Goal: Task Accomplishment & Management: Complete application form

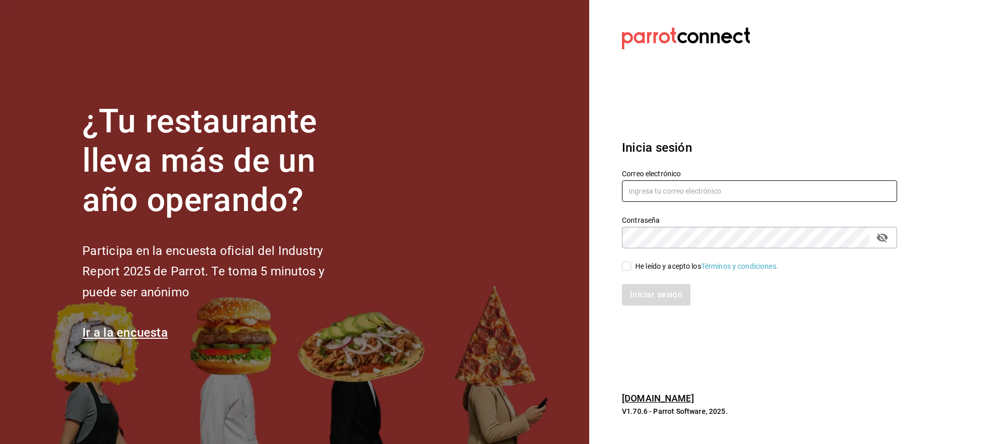
click at [656, 190] on input "text" at bounding box center [759, 190] width 275 height 21
type input "[EMAIL_ADDRESS][DOMAIN_NAME]"
click at [626, 266] on input "He leído y acepto los Términos y condiciones." at bounding box center [626, 266] width 9 height 9
checkbox input "true"
click at [652, 292] on button "Iniciar sesión" at bounding box center [657, 294] width 70 height 21
